Goal: Navigation & Orientation: Find specific page/section

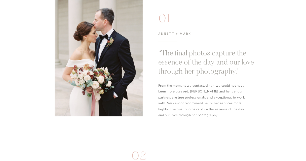
scroll to position [261, 0]
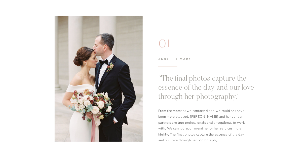
click at [126, 88] on div at bounding box center [99, 79] width 88 height 126
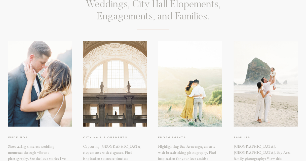
scroll to position [78, 0]
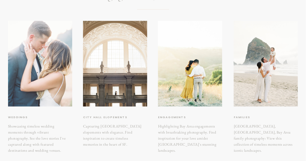
click at [49, 77] on div at bounding box center [40, 63] width 64 height 85
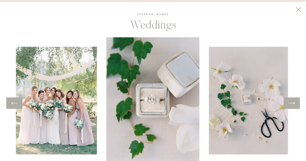
scroll to position [440, 0]
click at [293, 105] on icon at bounding box center [291, 103] width 7 height 8
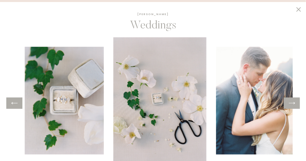
click at [293, 105] on icon at bounding box center [291, 103] width 7 height 8
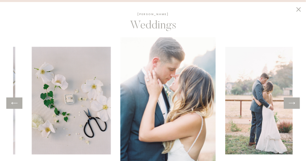
click at [293, 105] on icon at bounding box center [291, 103] width 7 height 8
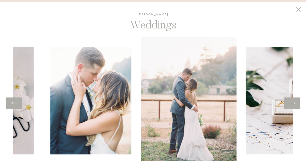
click at [293, 105] on icon at bounding box center [291, 103] width 7 height 8
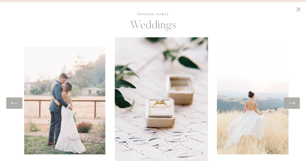
click at [293, 105] on icon at bounding box center [291, 103] width 7 height 8
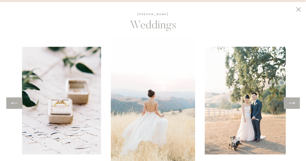
click at [291, 103] on icon at bounding box center [291, 103] width 7 height 8
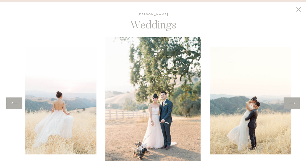
click at [295, 102] on div at bounding box center [292, 102] width 16 height 11
click at [293, 102] on icon at bounding box center [291, 103] width 7 height 8
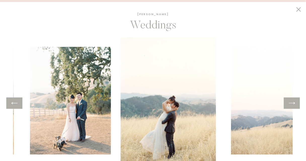
click at [293, 102] on icon at bounding box center [291, 103] width 7 height 8
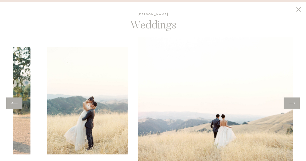
click at [293, 102] on icon at bounding box center [291, 103] width 7 height 8
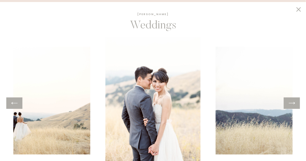
click at [17, 107] on div at bounding box center [14, 102] width 16 height 11
click at [288, 101] on icon at bounding box center [291, 103] width 7 height 8
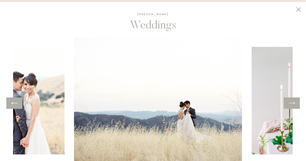
click at [289, 101] on icon at bounding box center [291, 103] width 7 height 8
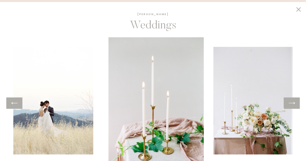
click at [289, 101] on icon at bounding box center [291, 103] width 7 height 8
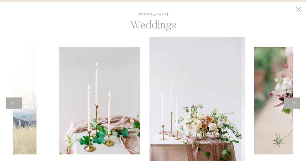
click at [289, 101] on icon at bounding box center [291, 103] width 7 height 8
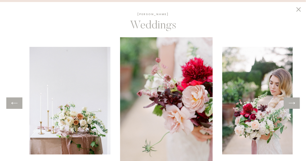
click at [289, 101] on icon at bounding box center [291, 103] width 7 height 8
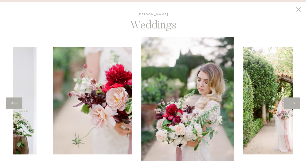
click at [289, 101] on icon at bounding box center [291, 103] width 7 height 8
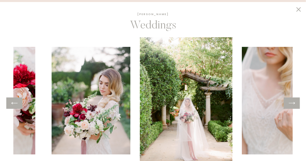
click at [289, 101] on icon at bounding box center [291, 103] width 7 height 8
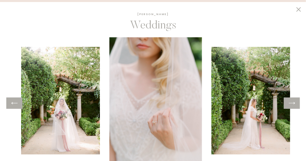
click at [289, 101] on icon at bounding box center [291, 103] width 7 height 8
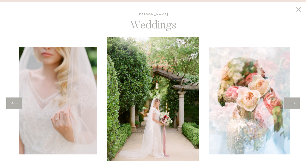
click at [301, 8] on icon at bounding box center [298, 10] width 9 height 8
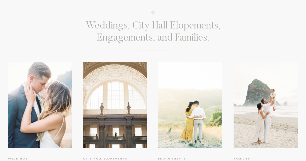
scroll to position [34, 0]
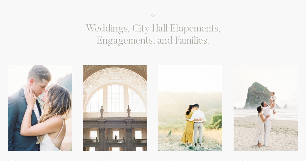
click at [129, 104] on div at bounding box center [115, 107] width 64 height 85
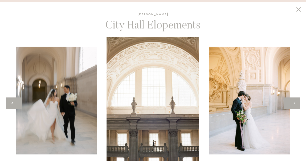
click at [298, 103] on div at bounding box center [292, 102] width 16 height 11
click at [293, 103] on icon at bounding box center [291, 103] width 7 height 8
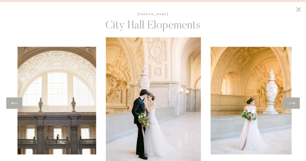
click at [293, 103] on icon at bounding box center [291, 103] width 7 height 8
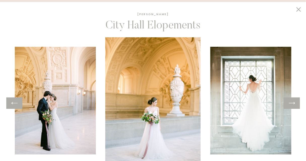
scroll to position [54, 0]
click at [292, 100] on icon at bounding box center [291, 103] width 7 height 8
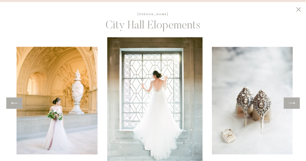
click at [292, 100] on icon at bounding box center [291, 103] width 7 height 8
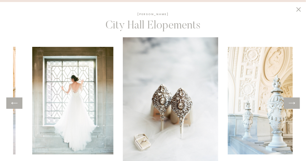
click at [292, 100] on icon at bounding box center [291, 103] width 7 height 8
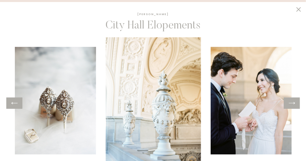
click at [292, 100] on icon at bounding box center [291, 103] width 7 height 8
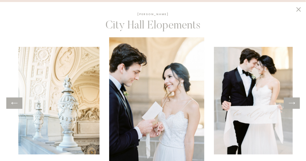
click at [292, 100] on icon at bounding box center [291, 103] width 7 height 8
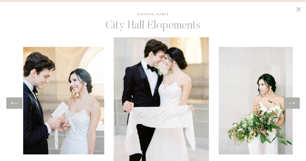
click at [292, 100] on icon at bounding box center [291, 103] width 7 height 8
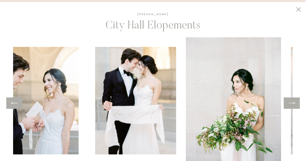
click at [292, 100] on icon at bounding box center [291, 103] width 7 height 8
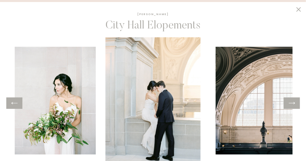
click at [292, 100] on icon at bounding box center [291, 103] width 7 height 8
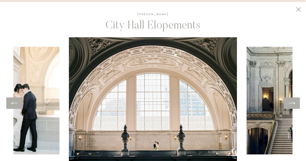
click at [292, 100] on icon at bounding box center [291, 103] width 7 height 8
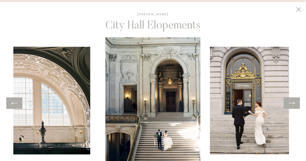
click at [293, 101] on icon at bounding box center [291, 103] width 7 height 8
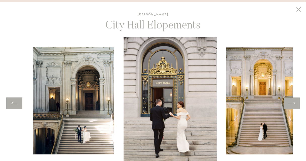
click at [293, 101] on icon at bounding box center [291, 103] width 7 height 8
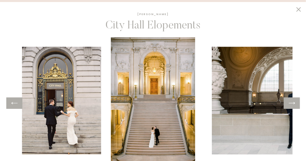
click at [294, 102] on icon at bounding box center [291, 103] width 7 height 8
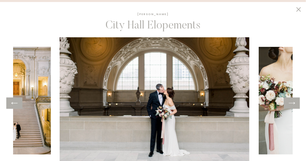
click at [298, 8] on icon at bounding box center [298, 10] width 9 height 8
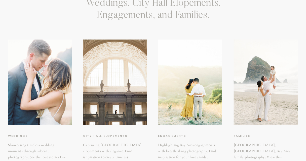
scroll to position [60, 0]
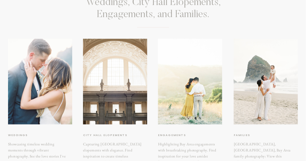
click at [199, 89] on div at bounding box center [190, 81] width 64 height 85
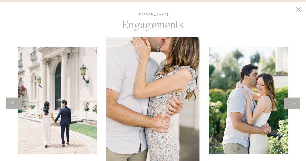
click at [296, 102] on div at bounding box center [292, 102] width 16 height 11
click at [290, 103] on icon at bounding box center [291, 103] width 7 height 8
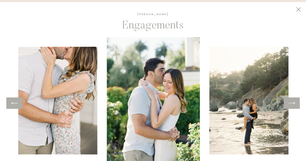
click at [290, 103] on icon at bounding box center [291, 103] width 7 height 8
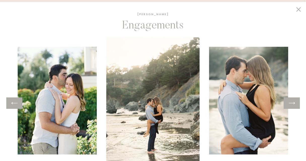
click at [291, 103] on icon at bounding box center [291, 103] width 7 height 8
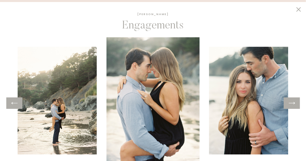
click at [291, 103] on icon at bounding box center [291, 103] width 7 height 8
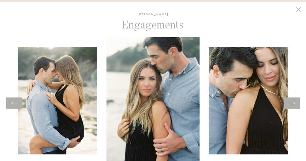
click at [291, 103] on icon at bounding box center [291, 103] width 7 height 8
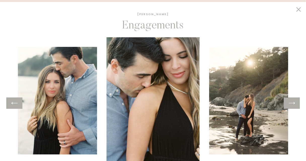
click at [291, 103] on icon at bounding box center [291, 103] width 7 height 8
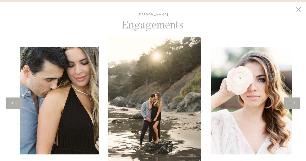
click at [291, 103] on icon at bounding box center [291, 103] width 7 height 8
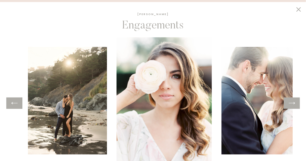
click at [291, 103] on icon at bounding box center [291, 103] width 7 height 8
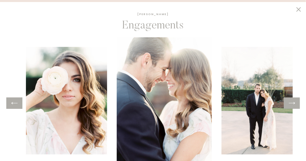
click at [291, 103] on icon at bounding box center [291, 103] width 7 height 8
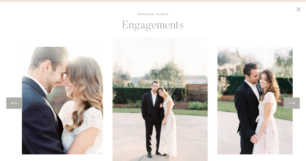
click at [291, 103] on icon at bounding box center [291, 103] width 7 height 8
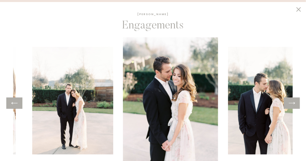
click at [291, 103] on icon at bounding box center [291, 103] width 7 height 8
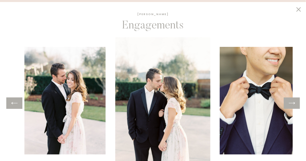
click at [291, 103] on icon at bounding box center [291, 103] width 7 height 8
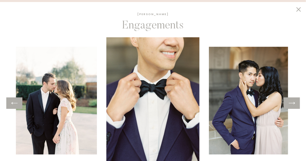
click at [290, 102] on icon at bounding box center [291, 103] width 7 height 8
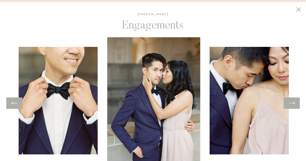
click at [290, 101] on icon at bounding box center [291, 103] width 7 height 8
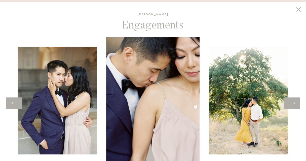
click at [290, 100] on icon at bounding box center [291, 103] width 7 height 8
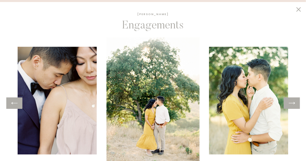
click at [290, 100] on icon at bounding box center [291, 103] width 7 height 8
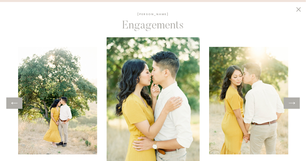
click at [290, 100] on icon at bounding box center [291, 103] width 7 height 8
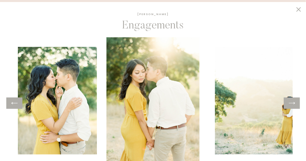
click at [290, 100] on icon at bounding box center [291, 103] width 7 height 8
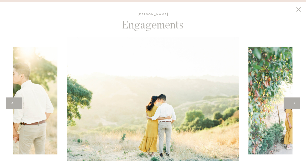
click at [15, 101] on icon at bounding box center [14, 103] width 7 height 8
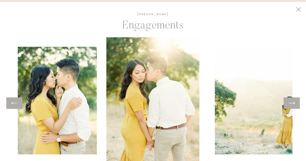
click at [290, 102] on icon at bounding box center [291, 103] width 7 height 8
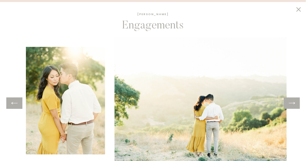
click at [290, 102] on icon at bounding box center [291, 103] width 7 height 8
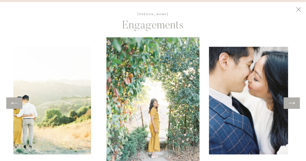
click at [290, 102] on icon at bounding box center [291, 103] width 7 height 8
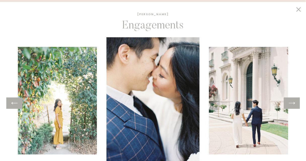
click at [290, 102] on icon at bounding box center [291, 103] width 7 height 8
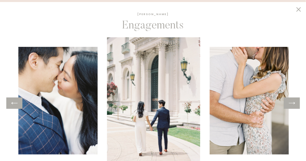
click at [290, 102] on icon at bounding box center [291, 103] width 7 height 8
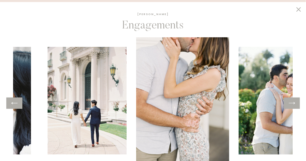
click at [290, 102] on icon at bounding box center [291, 103] width 7 height 8
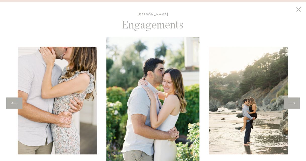
click at [290, 102] on icon at bounding box center [291, 103] width 7 height 8
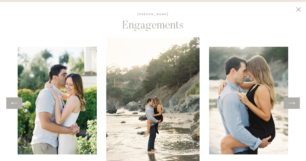
scroll to position [181, 0]
click at [301, 11] on icon at bounding box center [298, 10] width 9 height 8
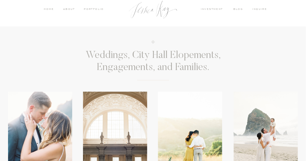
scroll to position [0, 0]
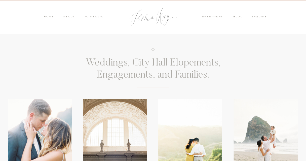
click at [237, 17] on nav "blog" at bounding box center [239, 17] width 13 height 5
